Goal: Task Accomplishment & Management: Use online tool/utility

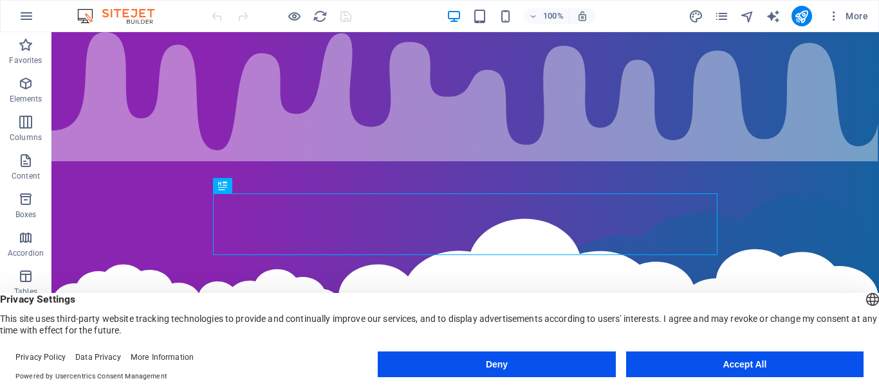
drag, startPoint x: 664, startPoint y: 349, endPoint x: 668, endPoint y: 354, distance: 7.0
click at [666, 349] on footer "Privacy Policy Data Privacy More Information Powered by Usercentrics Consent Ma…" at bounding box center [439, 367] width 879 height 46
click at [668, 358] on button "Accept All" at bounding box center [744, 365] width 237 height 26
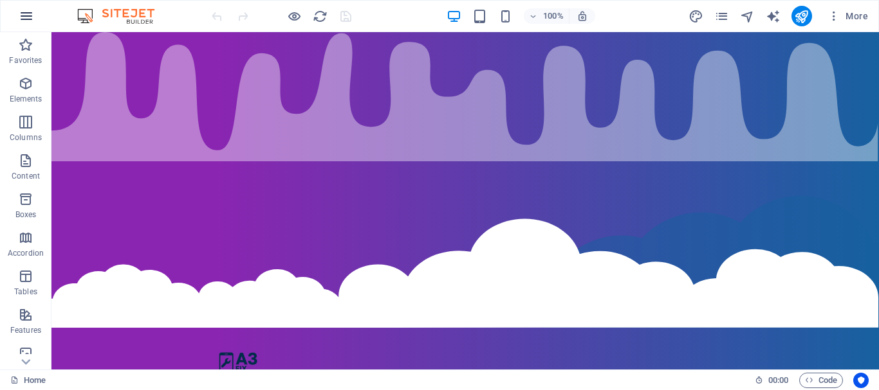
click at [23, 12] on icon "button" at bounding box center [26, 15] width 15 height 15
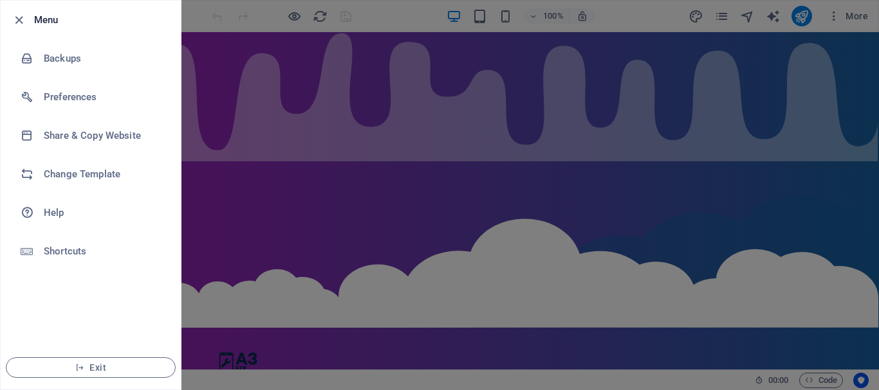
click at [211, 41] on div at bounding box center [439, 195] width 879 height 390
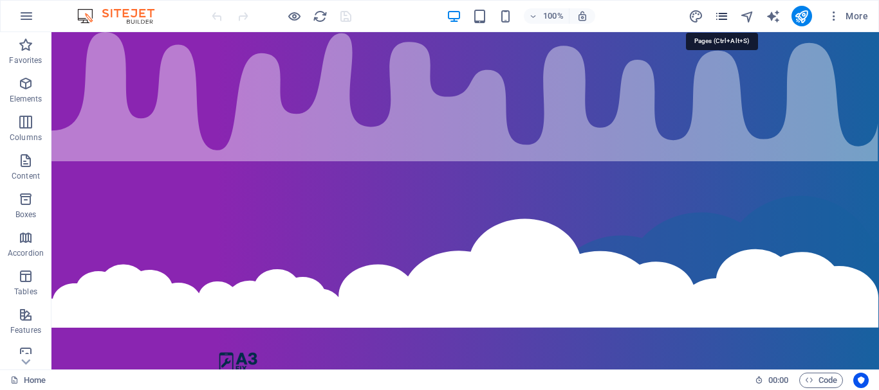
click at [724, 15] on icon "pages" at bounding box center [721, 16] width 15 height 15
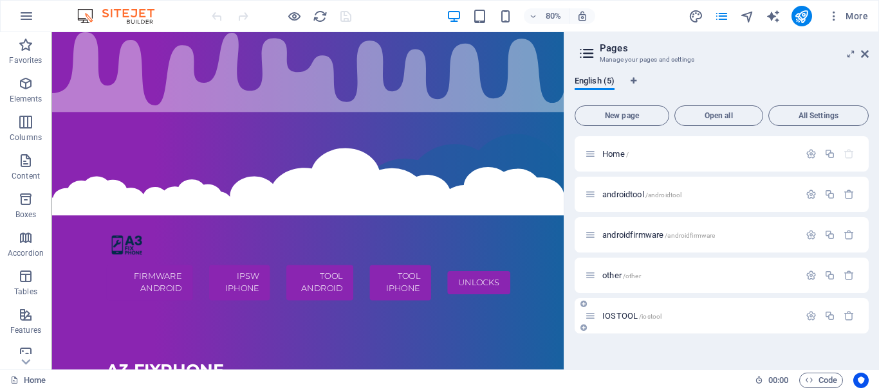
click at [623, 318] on span "IOSTOOL /iostool" at bounding box center [631, 316] width 59 height 10
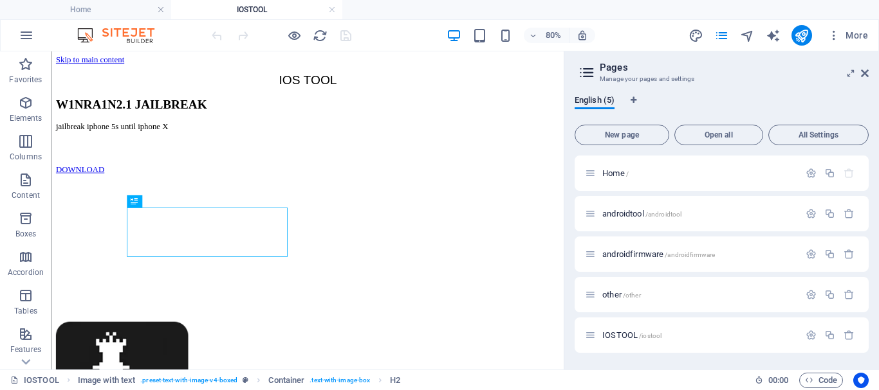
click at [870, 75] on aside "Pages Manage your pages and settings English (5) New page Open all All Settings…" at bounding box center [720, 210] width 315 height 318
drag, startPoint x: 864, startPoint y: 73, endPoint x: 801, endPoint y: 23, distance: 81.5
click at [864, 73] on icon at bounding box center [865, 73] width 8 height 10
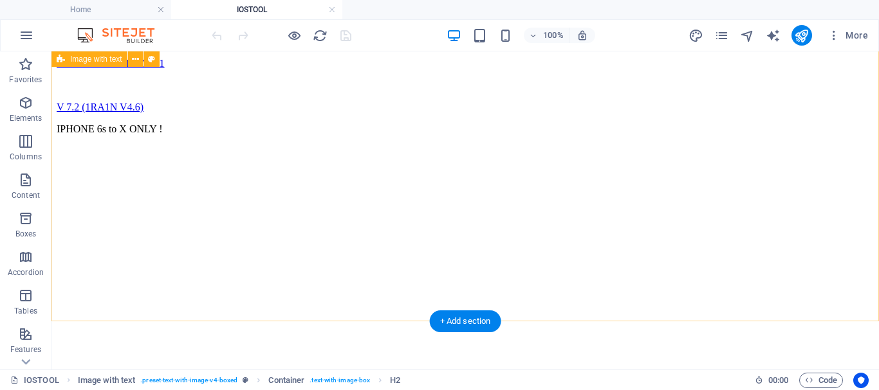
scroll to position [1389, 0]
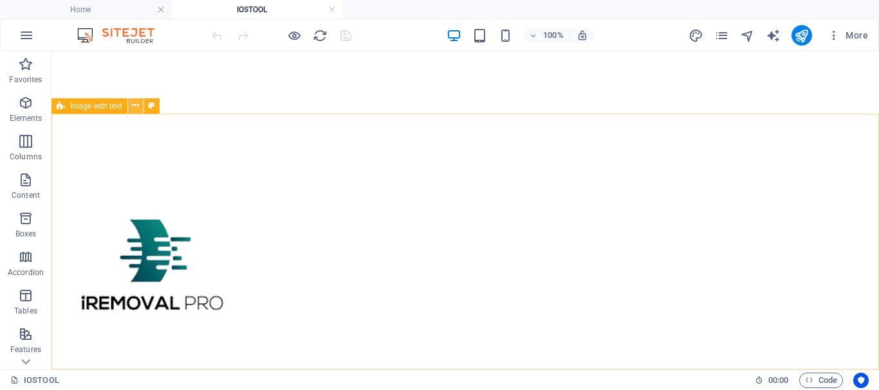
click at [137, 109] on icon at bounding box center [135, 106] width 7 height 14
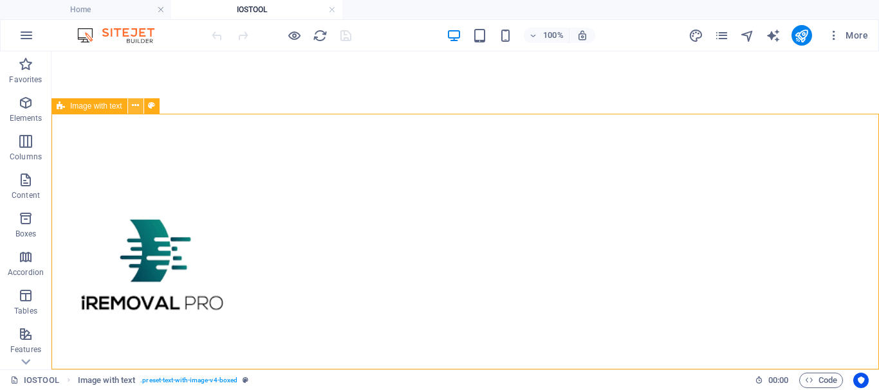
click at [136, 112] on icon at bounding box center [135, 106] width 7 height 14
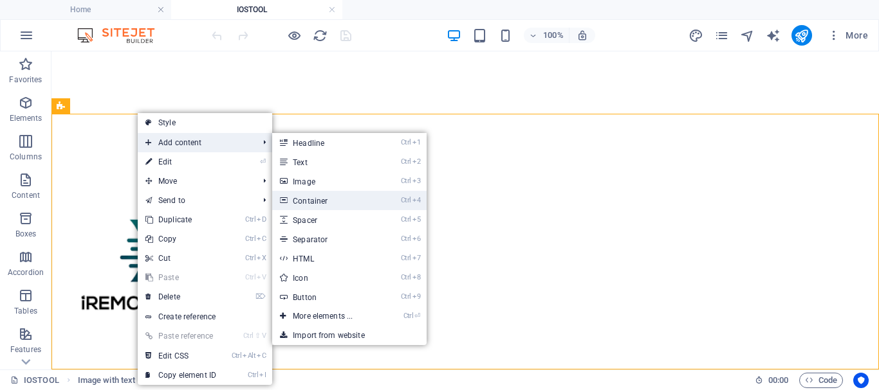
click at [322, 197] on link "Ctrl 4 Container" at bounding box center [325, 200] width 106 height 19
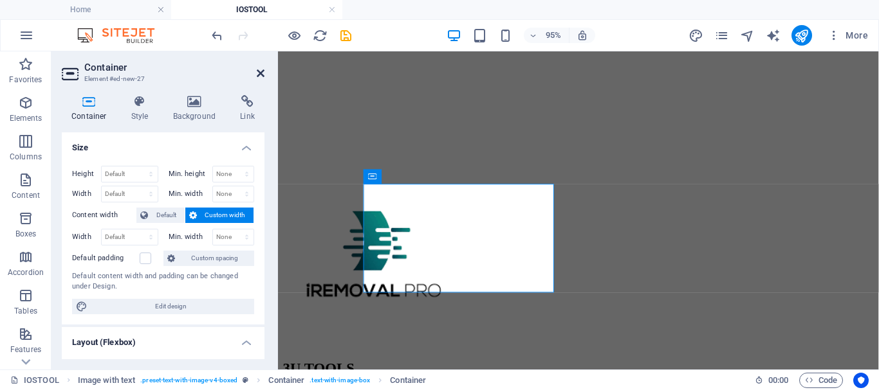
drag, startPoint x: 260, startPoint y: 69, endPoint x: 208, endPoint y: 17, distance: 73.7
click at [260, 69] on icon at bounding box center [261, 73] width 8 height 10
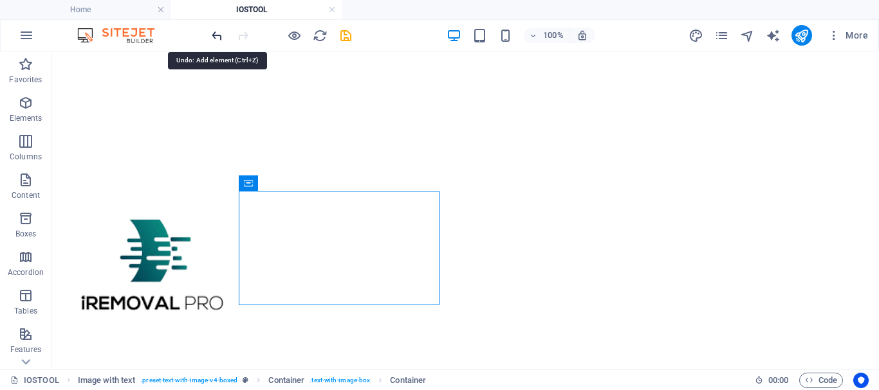
click at [221, 35] on icon "undo" at bounding box center [217, 35] width 15 height 15
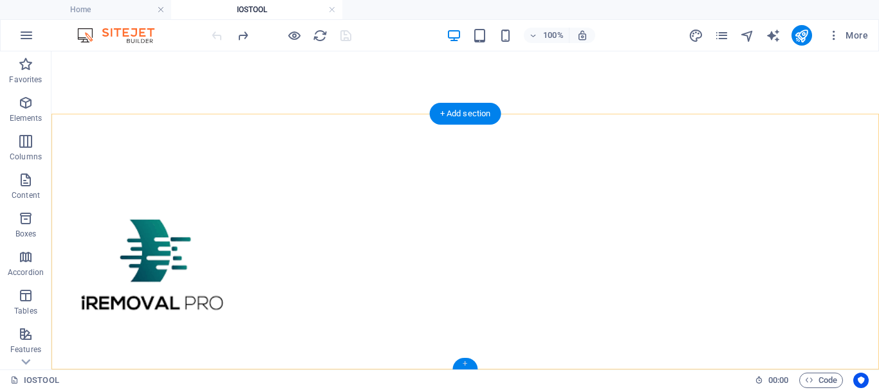
click at [465, 363] on div "+" at bounding box center [464, 364] width 25 height 12
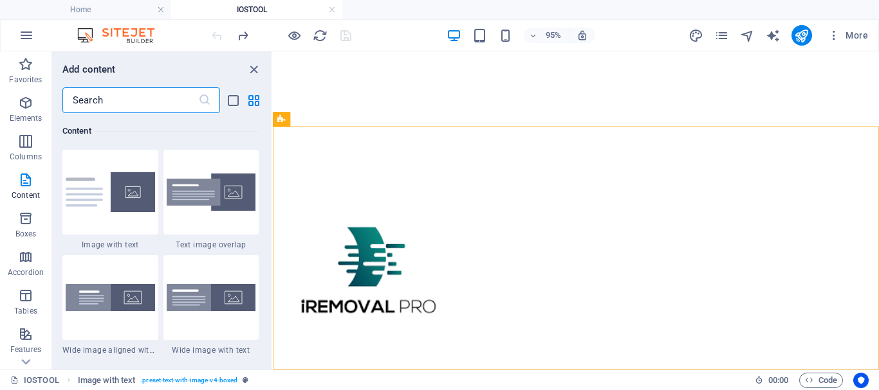
scroll to position [2481, 0]
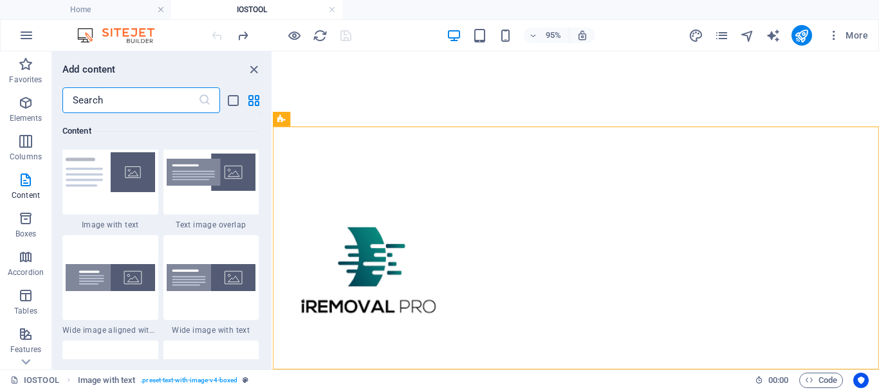
click at [205, 109] on div at bounding box center [211, 66] width 96 height 85
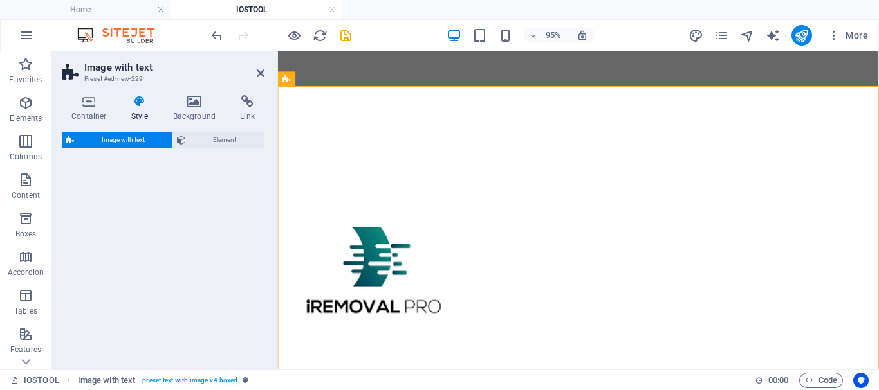
scroll to position [1670, 0]
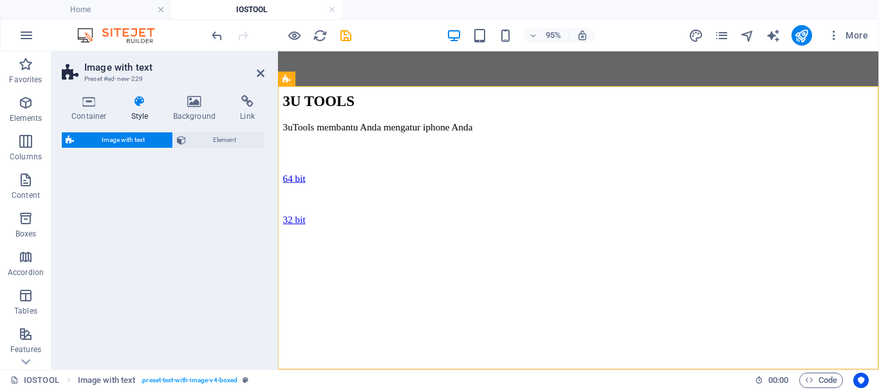
select select "rem"
select select "px"
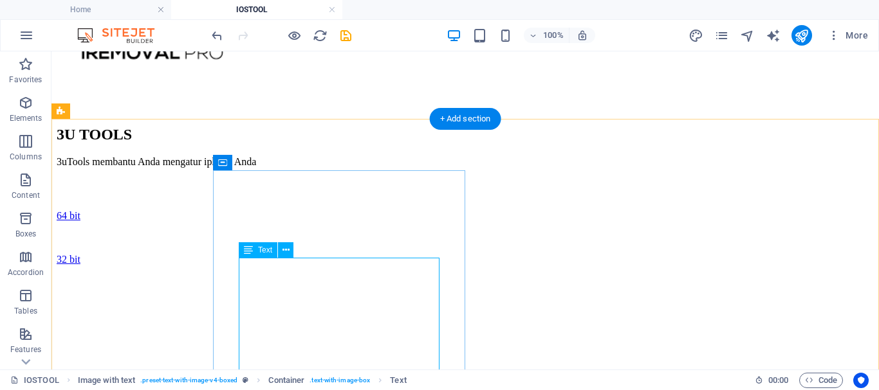
scroll to position [1705, 0]
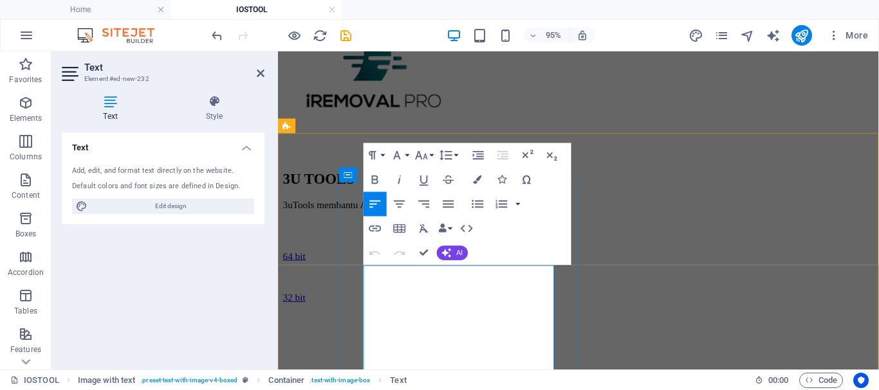
scroll to position [1701, 0]
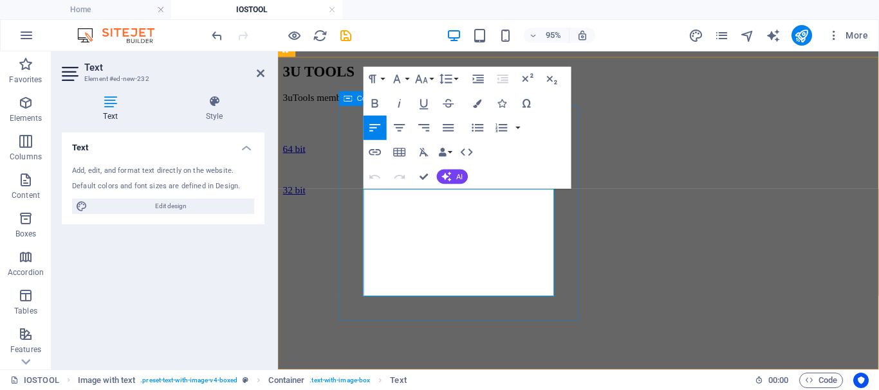
drag, startPoint x: 436, startPoint y: 308, endPoint x: 366, endPoint y: 205, distance: 125.1
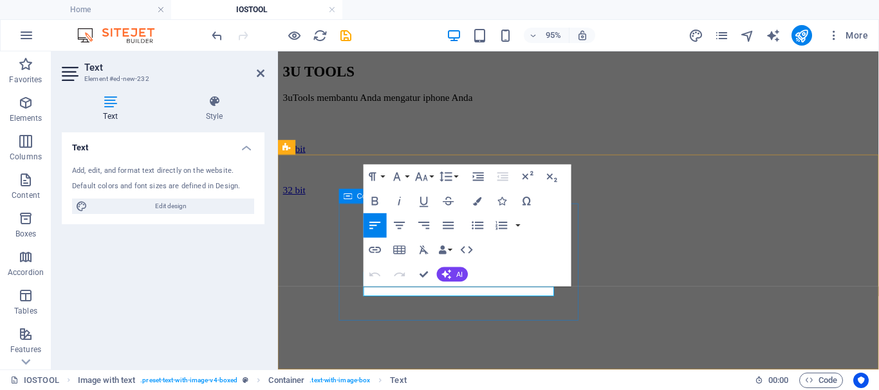
scroll to position [1598, 0]
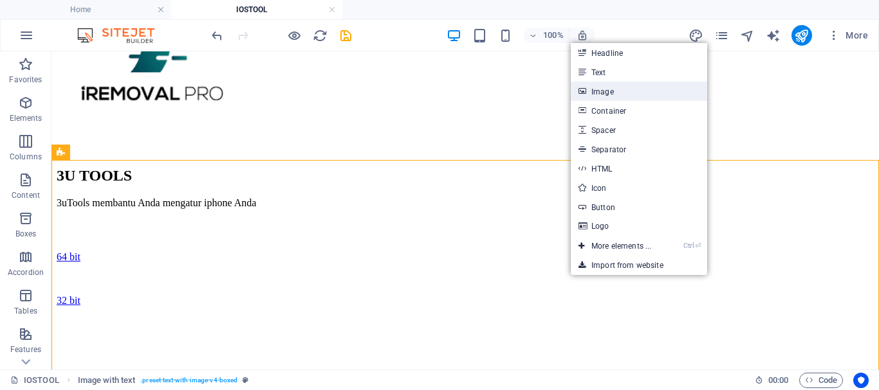
click at [597, 93] on link "Image" at bounding box center [639, 91] width 136 height 19
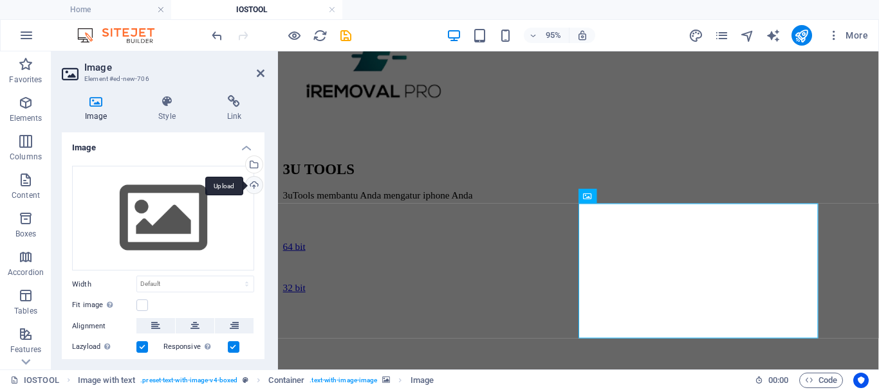
click at [253, 187] on div "Upload" at bounding box center [252, 186] width 19 height 19
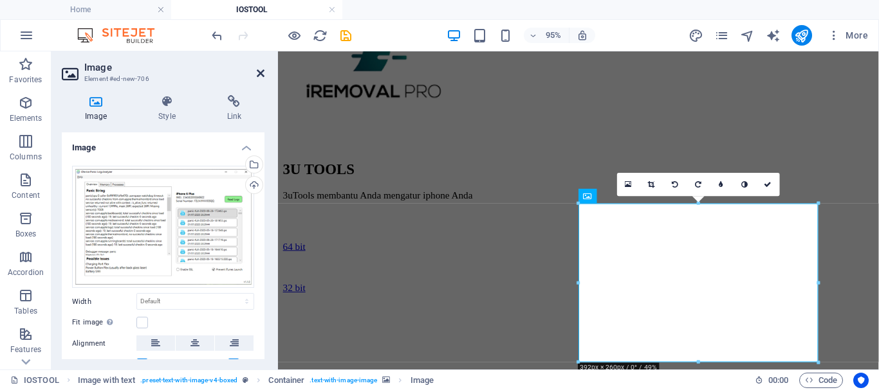
click at [260, 74] on icon at bounding box center [261, 73] width 8 height 10
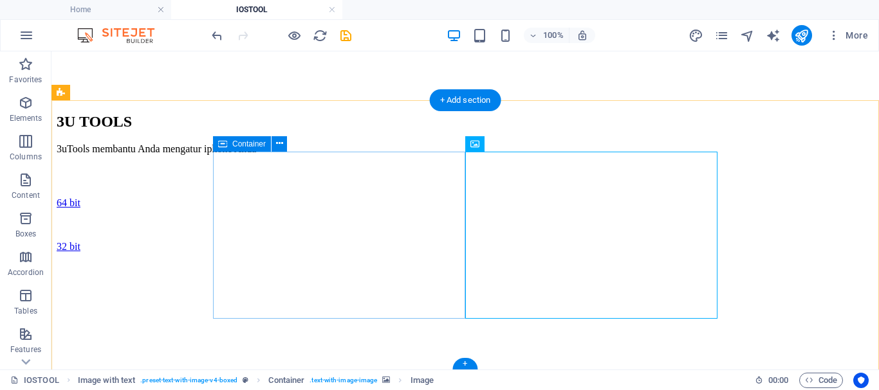
scroll to position [1659, 0]
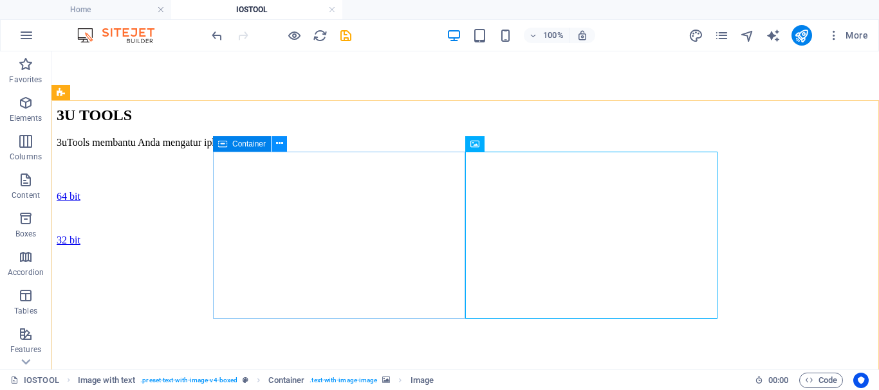
click at [278, 145] on icon at bounding box center [279, 144] width 7 height 14
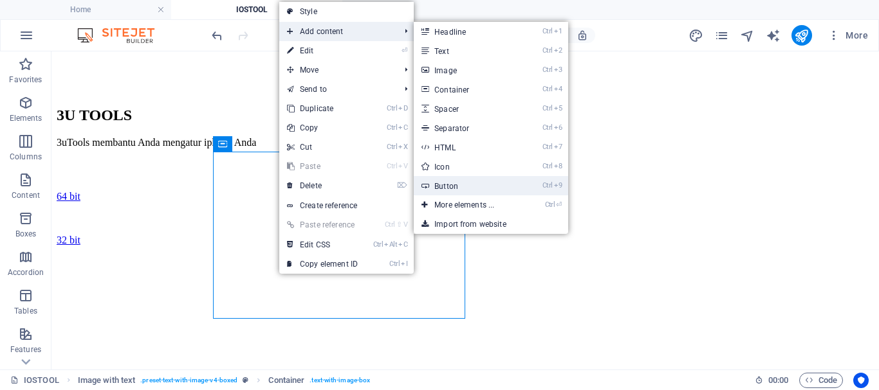
click at [480, 189] on link "Ctrl 9 Button" at bounding box center [467, 185] width 106 height 19
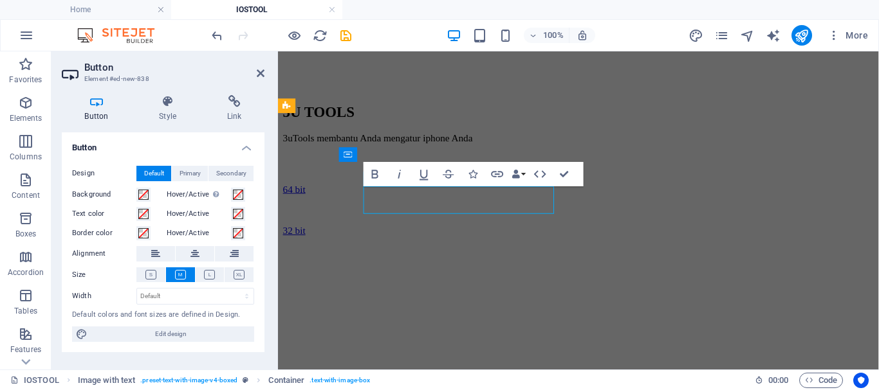
scroll to position [1642, 0]
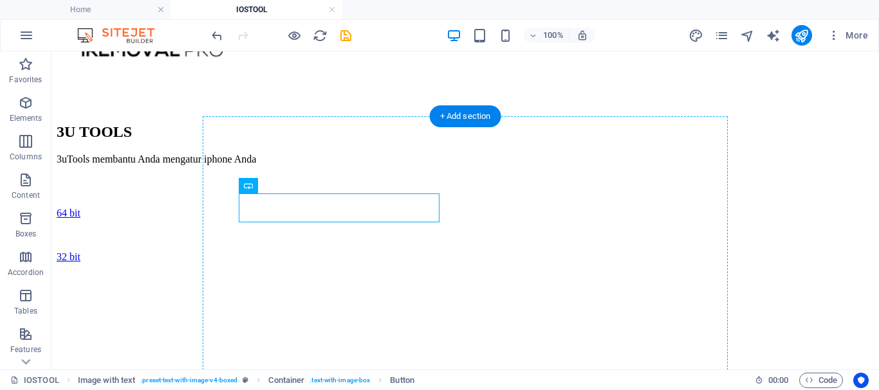
drag, startPoint x: 312, startPoint y: 205, endPoint x: 336, endPoint y: 297, distance: 95.2
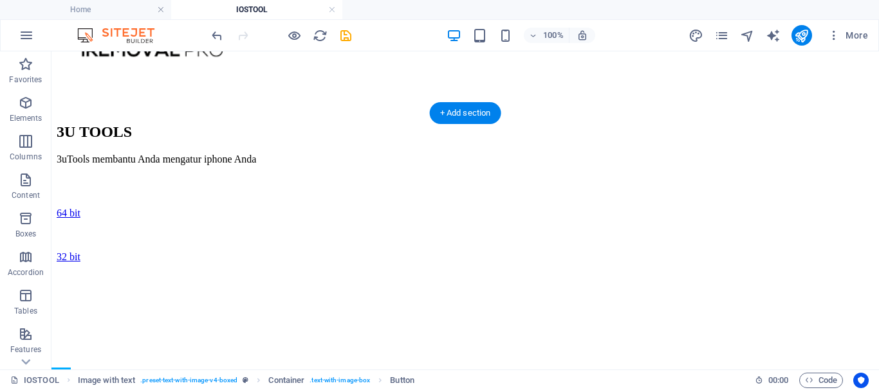
scroll to position [1688, 0]
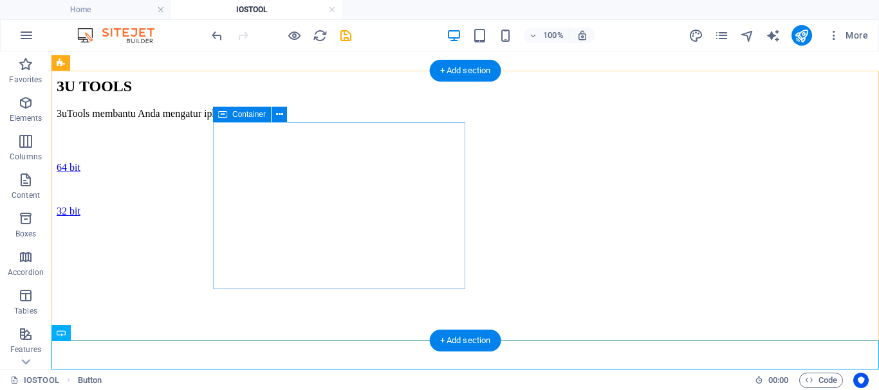
drag, startPoint x: 109, startPoint y: 352, endPoint x: 259, endPoint y: 234, distance: 191.1
click at [259, 234] on div "IOS TOOL W1NRA1N2.1 JAILBREAK jailbreak iphone 5s until iphone X DOWNLOAD all f…" at bounding box center [465, 106] width 817 height 3431
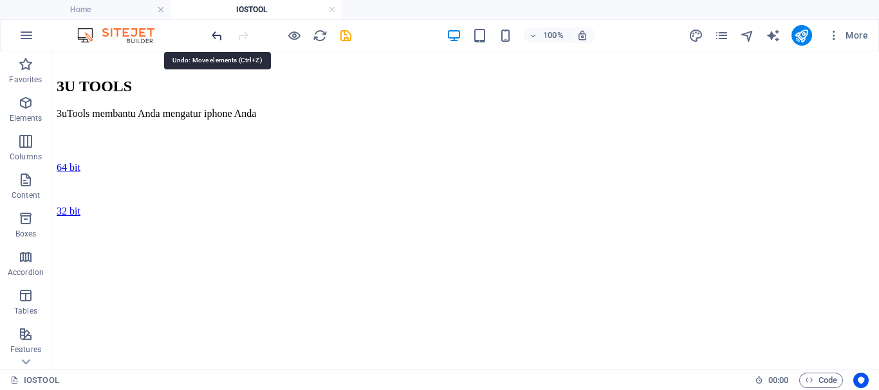
click at [215, 37] on icon "undo" at bounding box center [217, 35] width 15 height 15
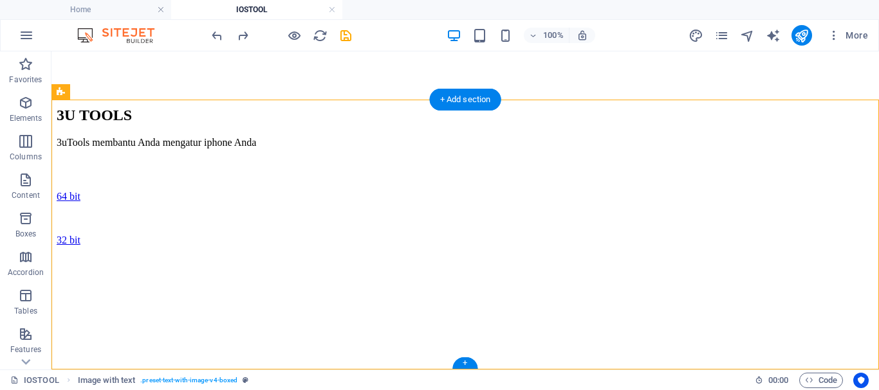
drag, startPoint x: 300, startPoint y: 188, endPoint x: 315, endPoint y: 281, distance: 93.8
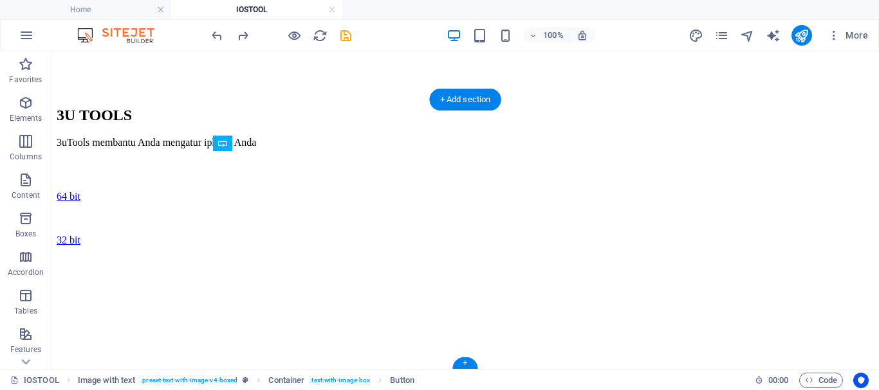
drag, startPoint x: 335, startPoint y: 187, endPoint x: 337, endPoint y: 274, distance: 87.5
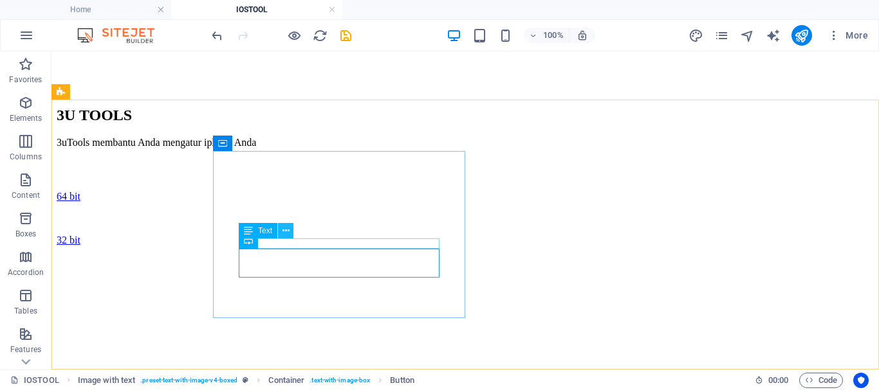
click at [281, 237] on button at bounding box center [285, 230] width 15 height 15
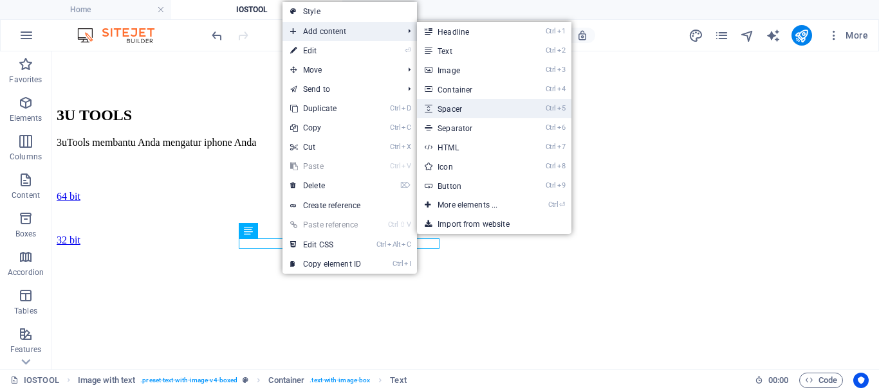
click at [456, 104] on link "Ctrl 5 Spacer" at bounding box center [470, 108] width 106 height 19
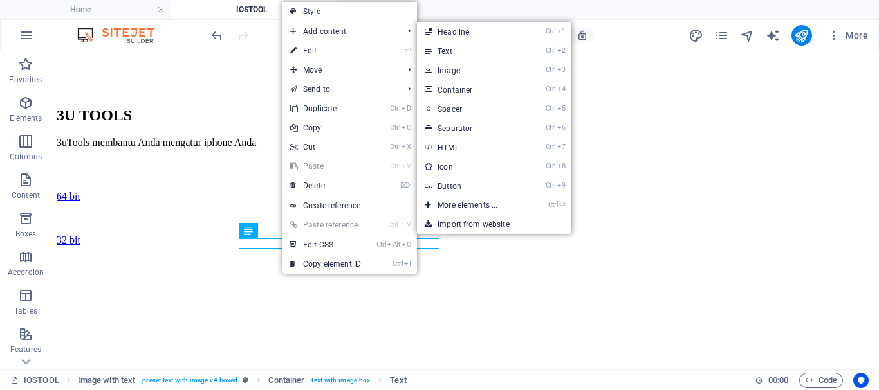
select select "px"
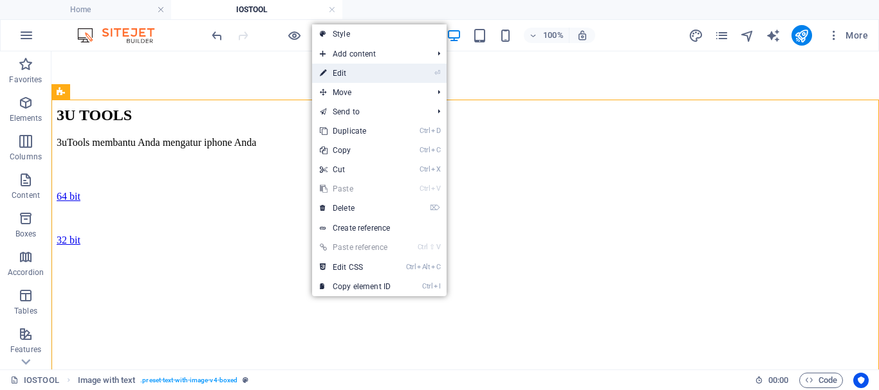
click at [398, 69] on link "⏎ Edit" at bounding box center [355, 73] width 86 height 19
select select "rem"
select select "px"
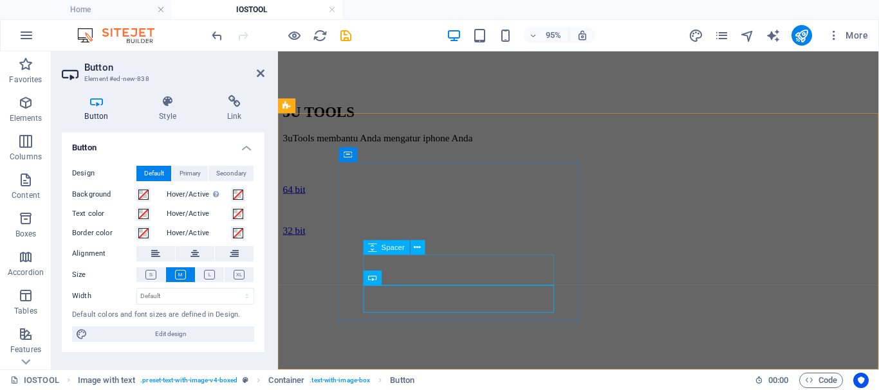
scroll to position [1642, 0]
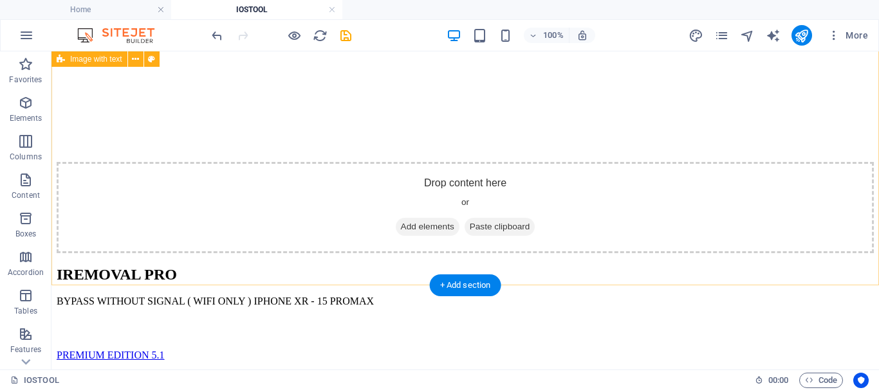
scroll to position [758, 0]
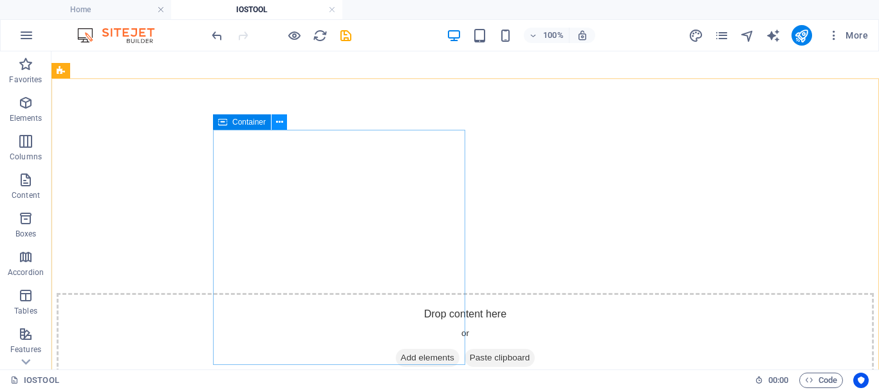
click at [280, 123] on icon at bounding box center [279, 123] width 7 height 14
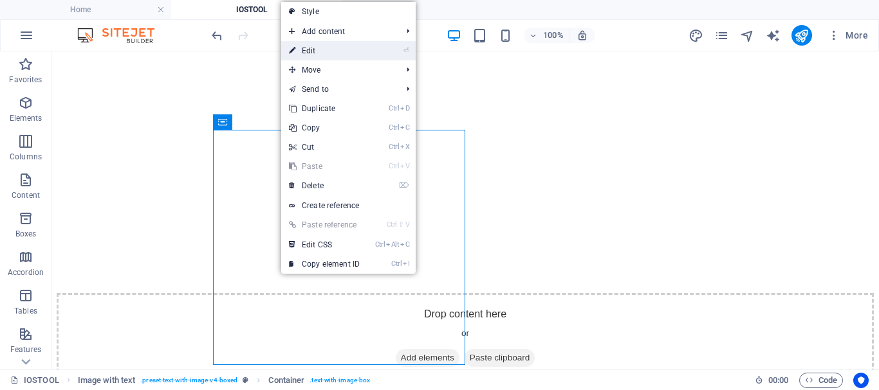
click at [347, 44] on link "⏎ Edit" at bounding box center [324, 50] width 86 height 19
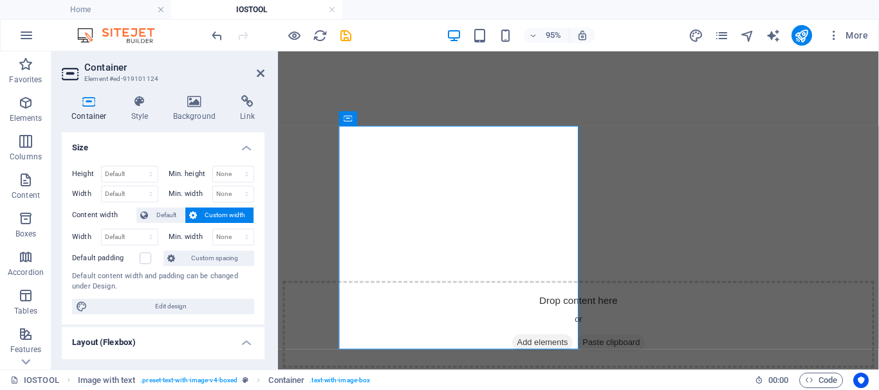
select select "px"
click at [149, 116] on h4 "Style" at bounding box center [143, 108] width 42 height 27
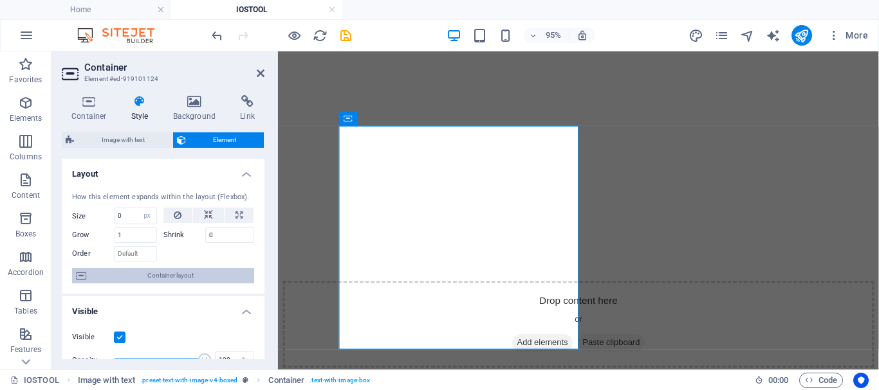
scroll to position [232, 0]
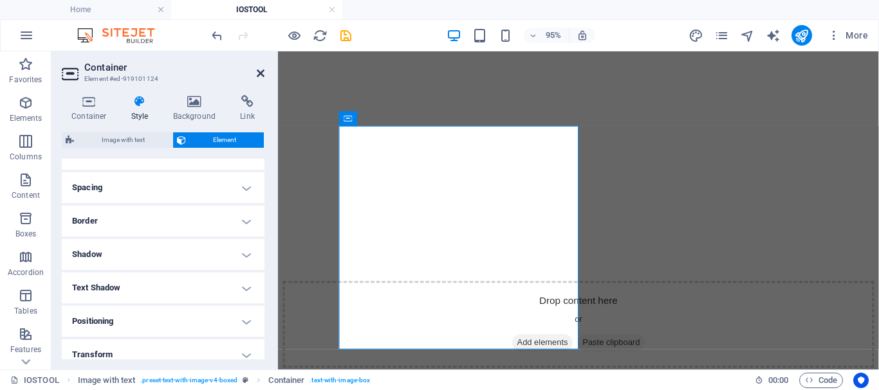
click at [262, 78] on link at bounding box center [261, 73] width 8 height 11
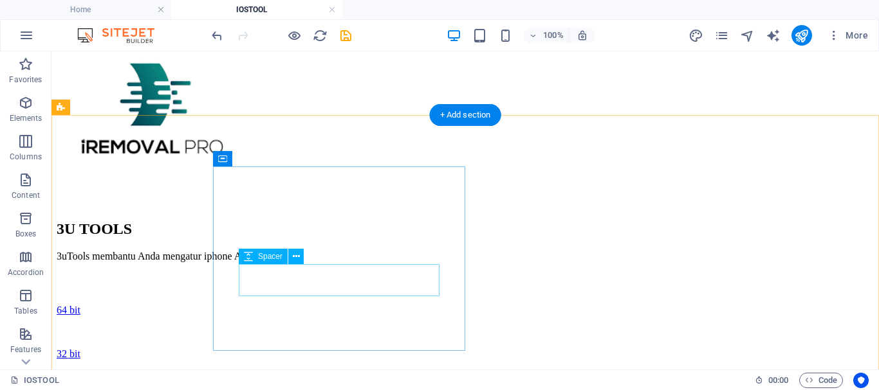
scroll to position [1676, 0]
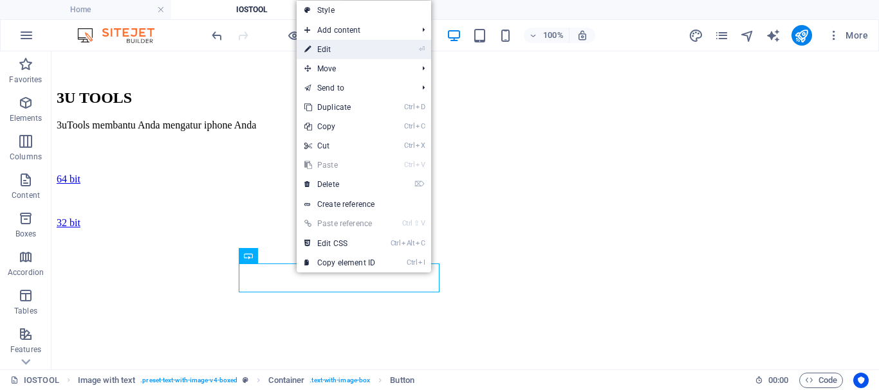
click at [340, 45] on link "⏎ Edit" at bounding box center [340, 49] width 86 height 19
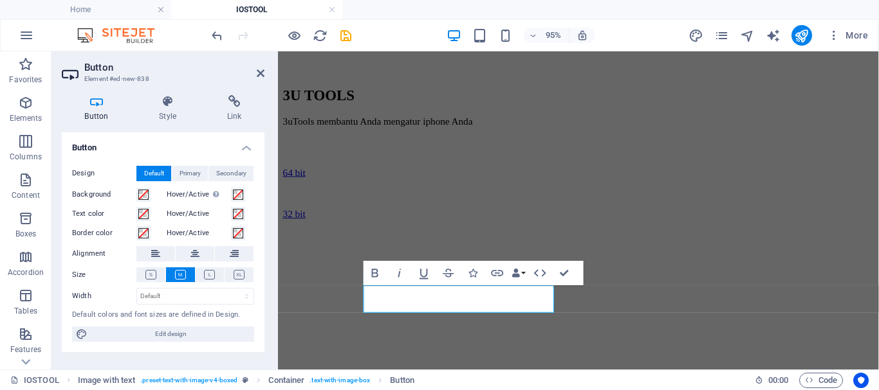
scroll to position [1642, 0]
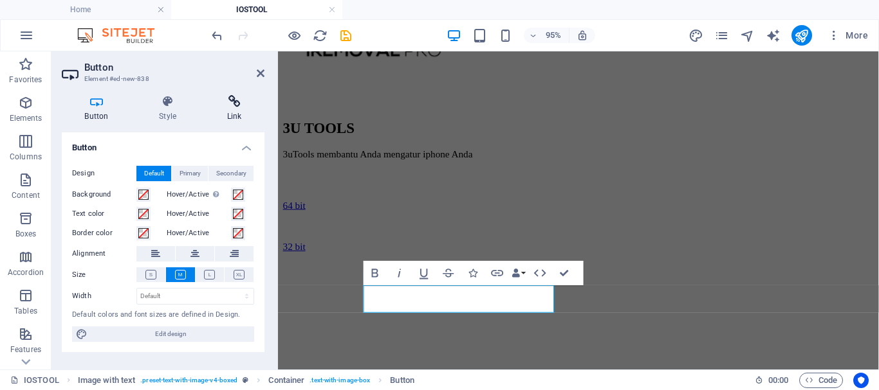
click at [225, 102] on icon at bounding box center [234, 101] width 60 height 13
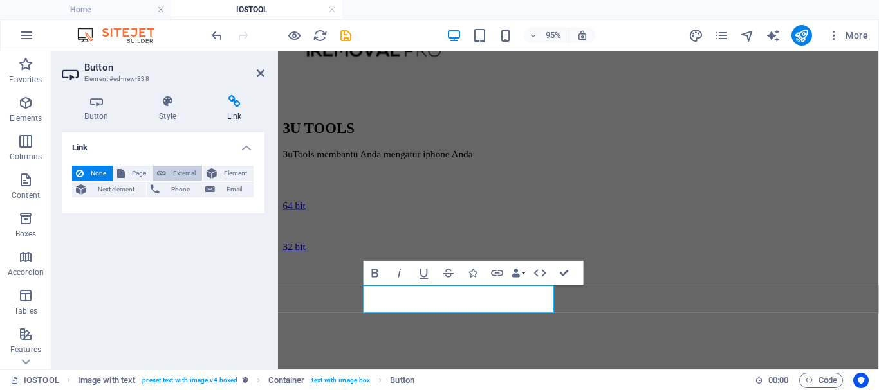
click at [184, 170] on span "External" at bounding box center [184, 173] width 28 height 15
select select "blank"
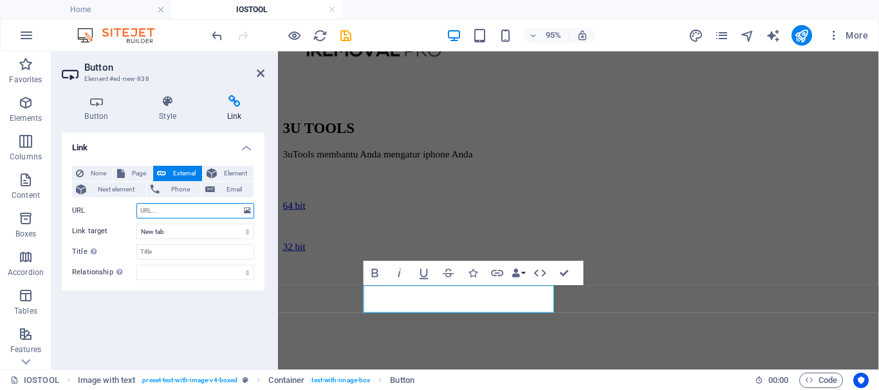
paste input "https://mega.nz/file/MC1VWQZC#44LUfEUfFsug-K_Jm4Vz23nmiXh-kjtO21EK4qkFMTw"
type input "https://mega.nz/file/MC1VWQZC#44LUfEUfFsug-K_Jm4Vz23nmiXh-kjtO21EK4qkFMTw"
click at [221, 301] on div "Link None Page External Element Next element Phone Email Page Home androidtool …" at bounding box center [163, 245] width 203 height 227
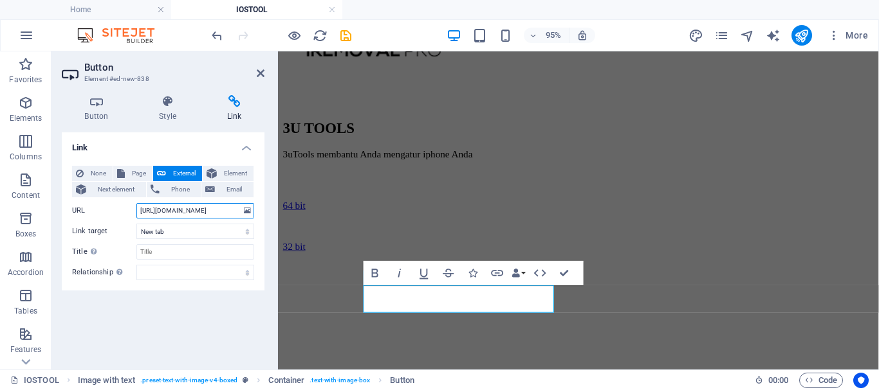
drag, startPoint x: 197, startPoint y: 212, endPoint x: 100, endPoint y: 212, distance: 97.8
click at [136, 212] on input "https://mega.nz/file/MC1VWQZC#44LUfEUfFsug-K_Jm4Vz23nmiXh-kjtO21EK4qkFMTw" at bounding box center [195, 210] width 118 height 15
click at [194, 305] on div "Link None Page External Element Next element Phone Email Page Home androidtool …" at bounding box center [163, 245] width 203 height 227
click at [258, 77] on icon at bounding box center [261, 73] width 8 height 10
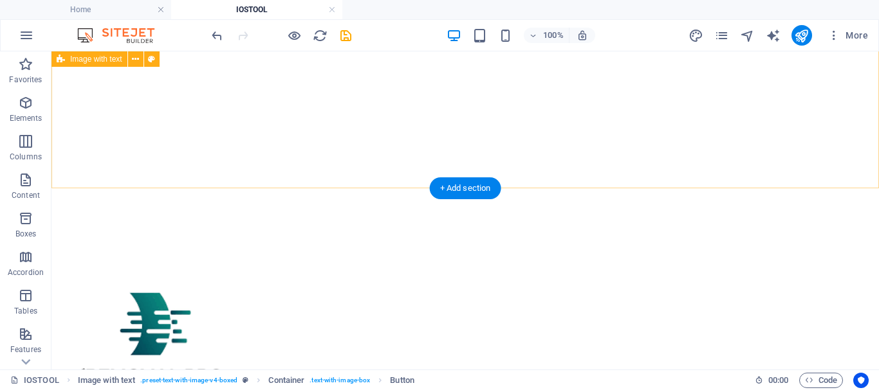
scroll to position [1314, 0]
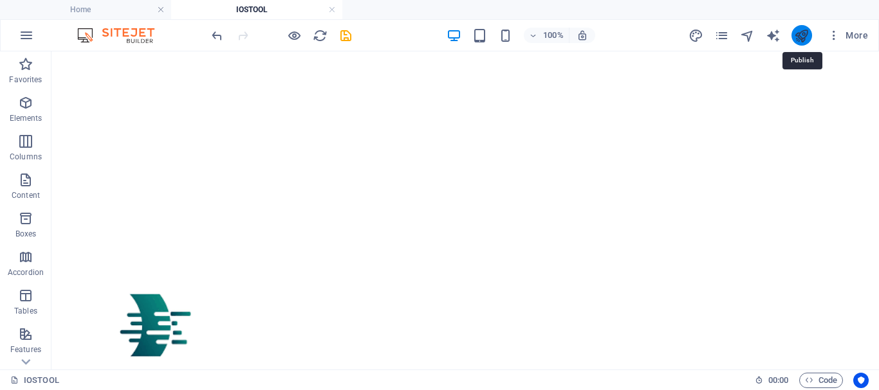
click at [804, 42] on icon "publish" at bounding box center [801, 35] width 15 height 15
